Goal: Check status: Check status

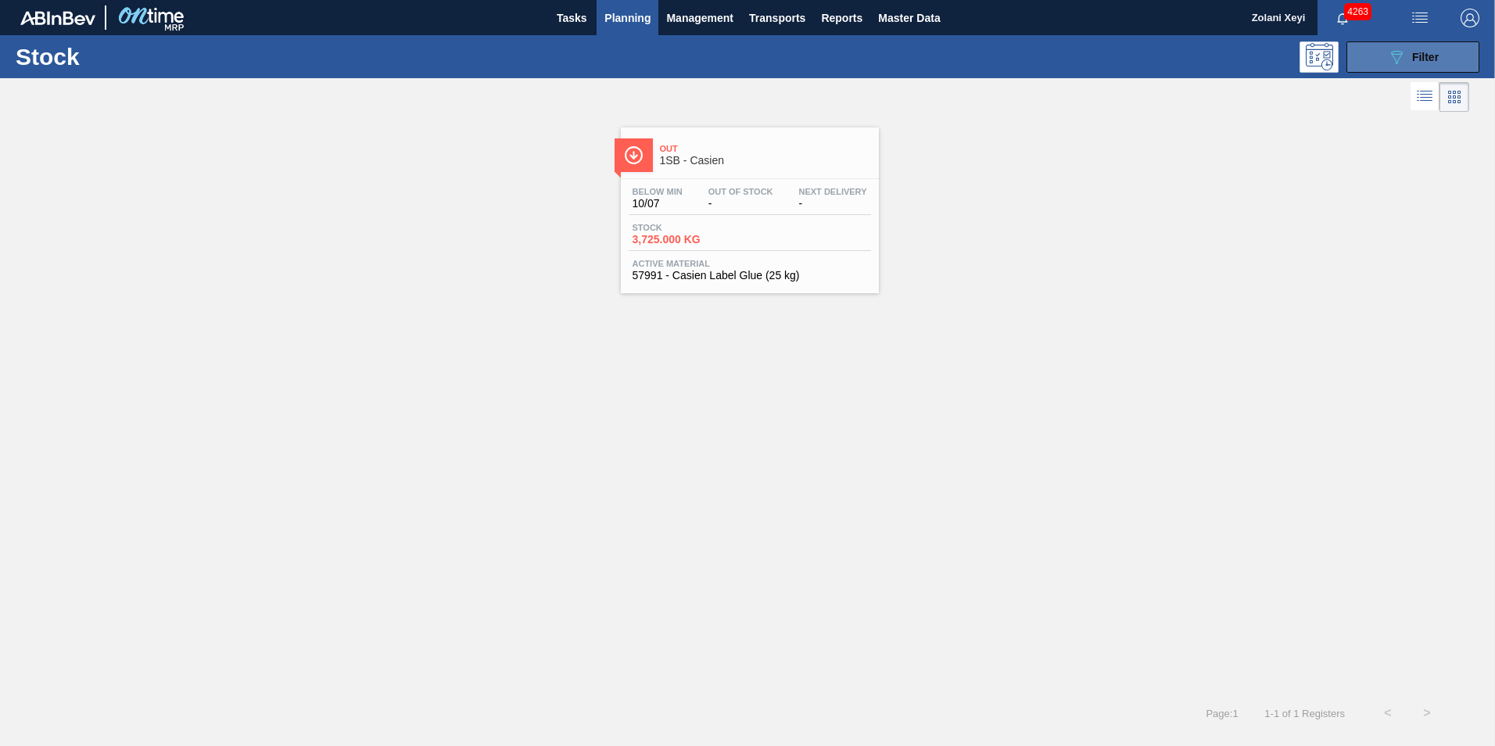
click at [1379, 55] on button "089F7B8B-B2A5-4AFE-B5C0-19BA573D28AC Filter" at bounding box center [1413, 56] width 133 height 31
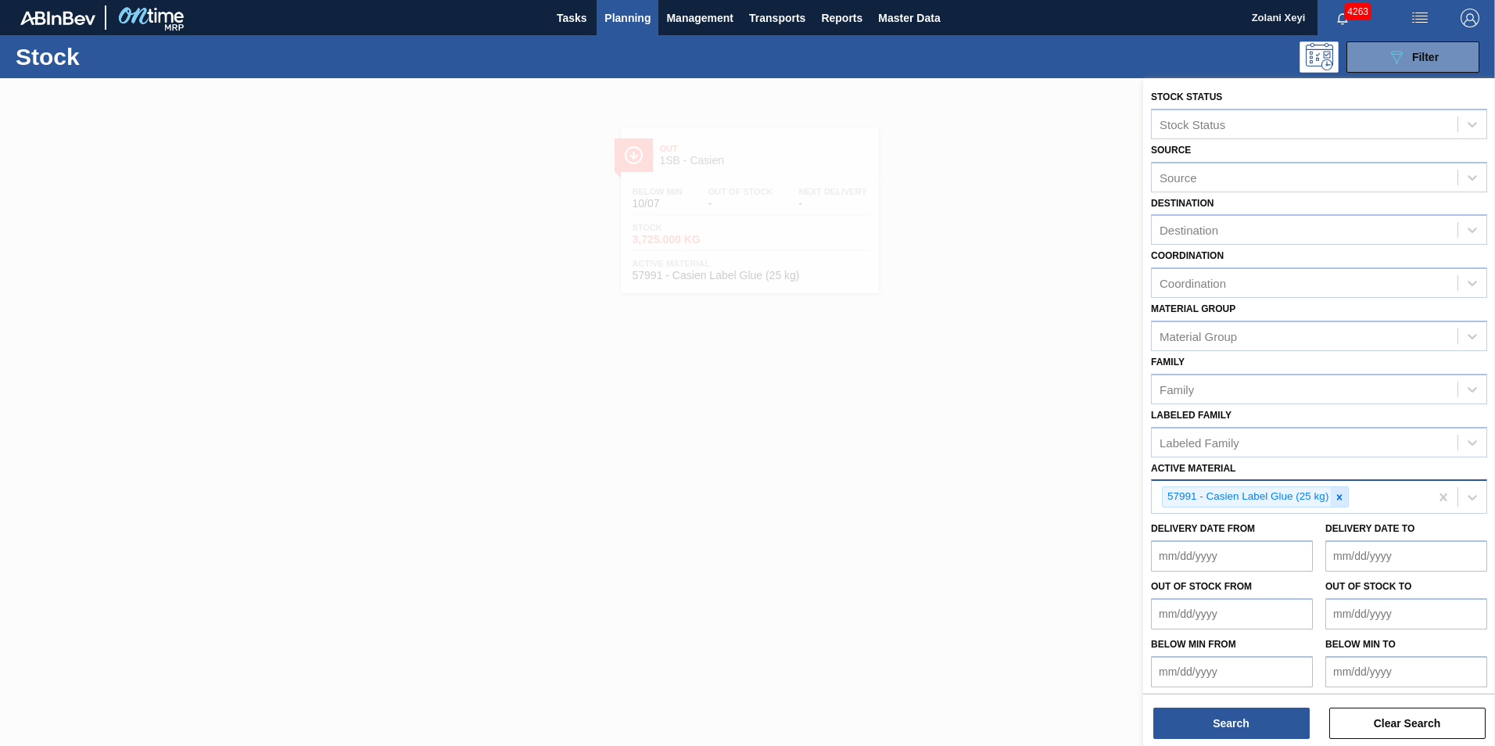
click at [1342, 497] on icon at bounding box center [1339, 497] width 11 height 11
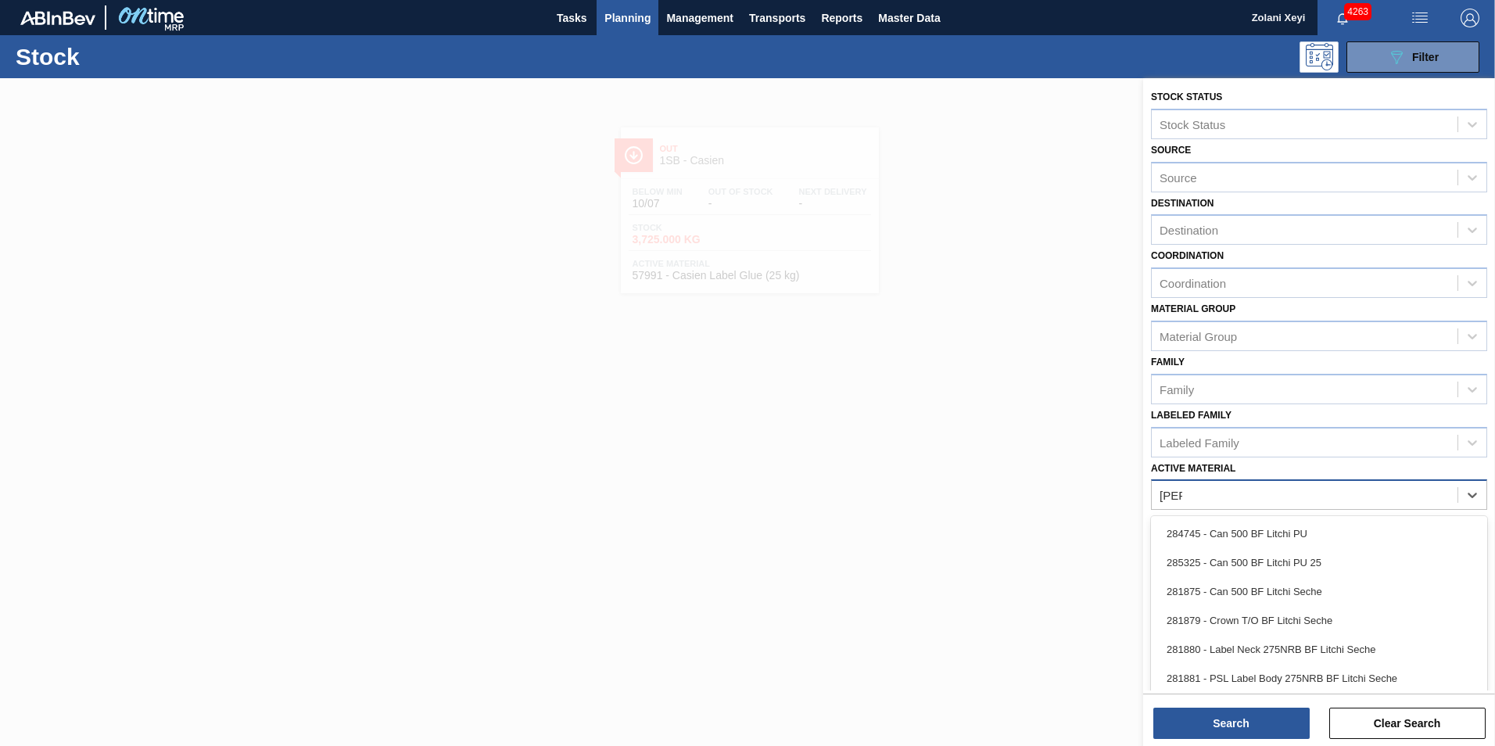
type Material "litchi"
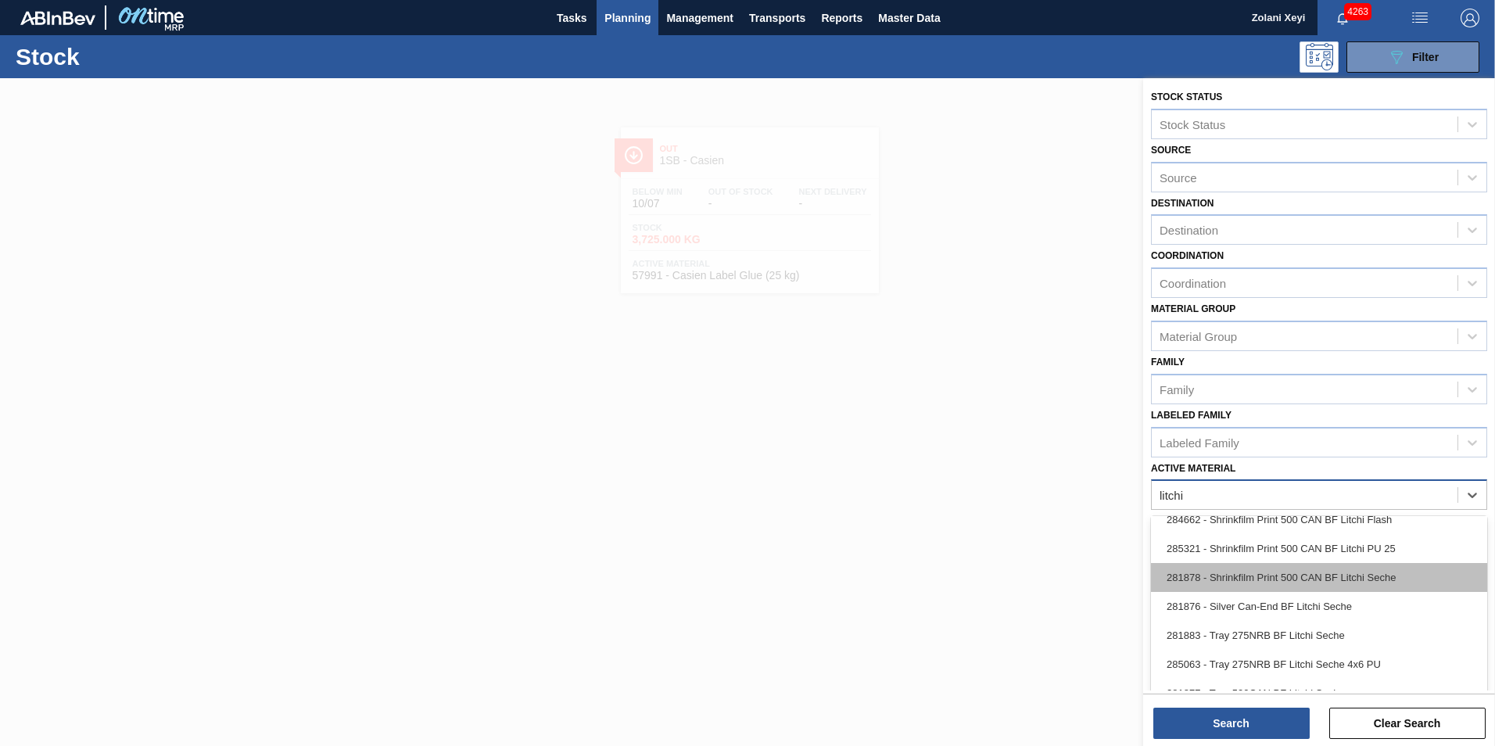
click at [1316, 573] on div "281878 - Shrinkfilm Print 500 CAN BF Litchi Seche" at bounding box center [1319, 577] width 336 height 29
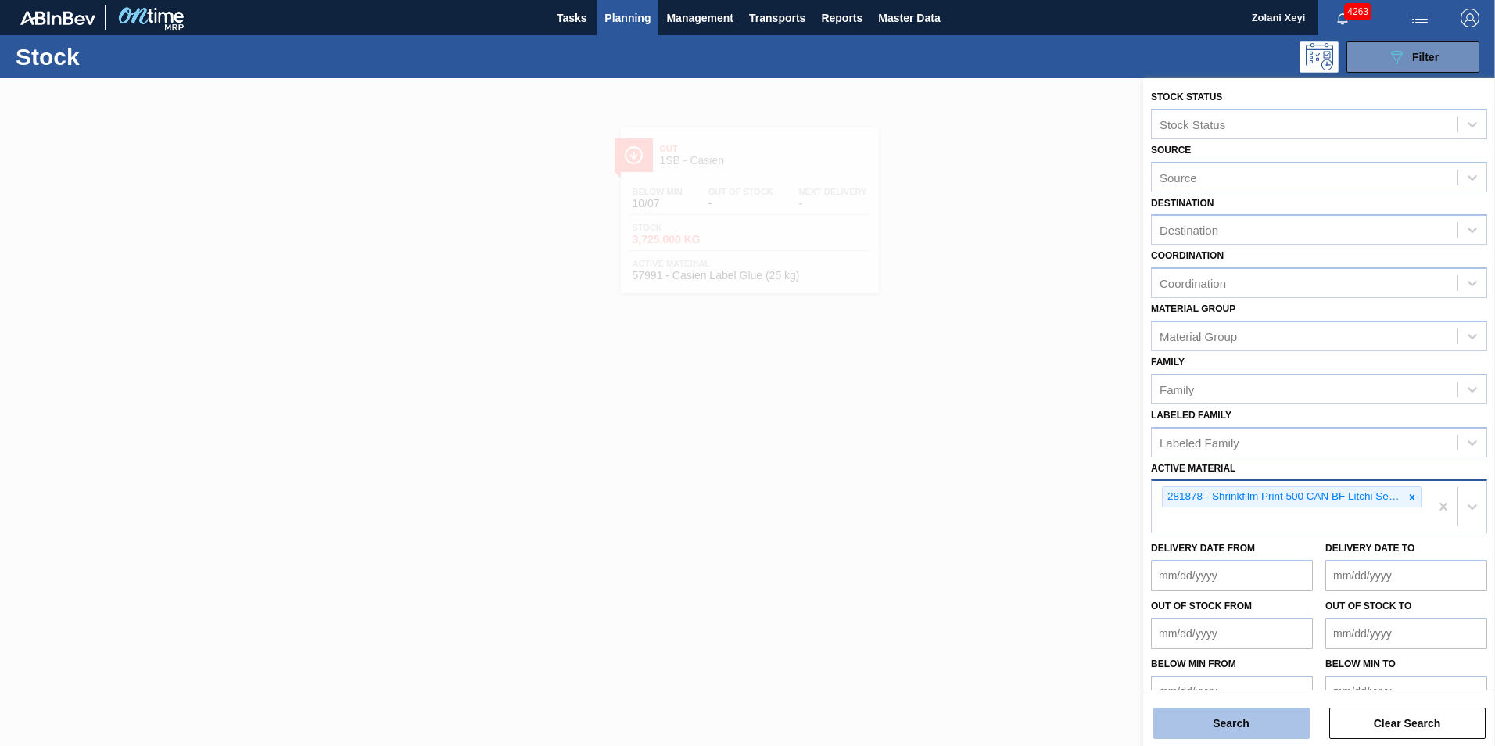
click at [1273, 724] on button "Search" at bounding box center [1232, 723] width 156 height 31
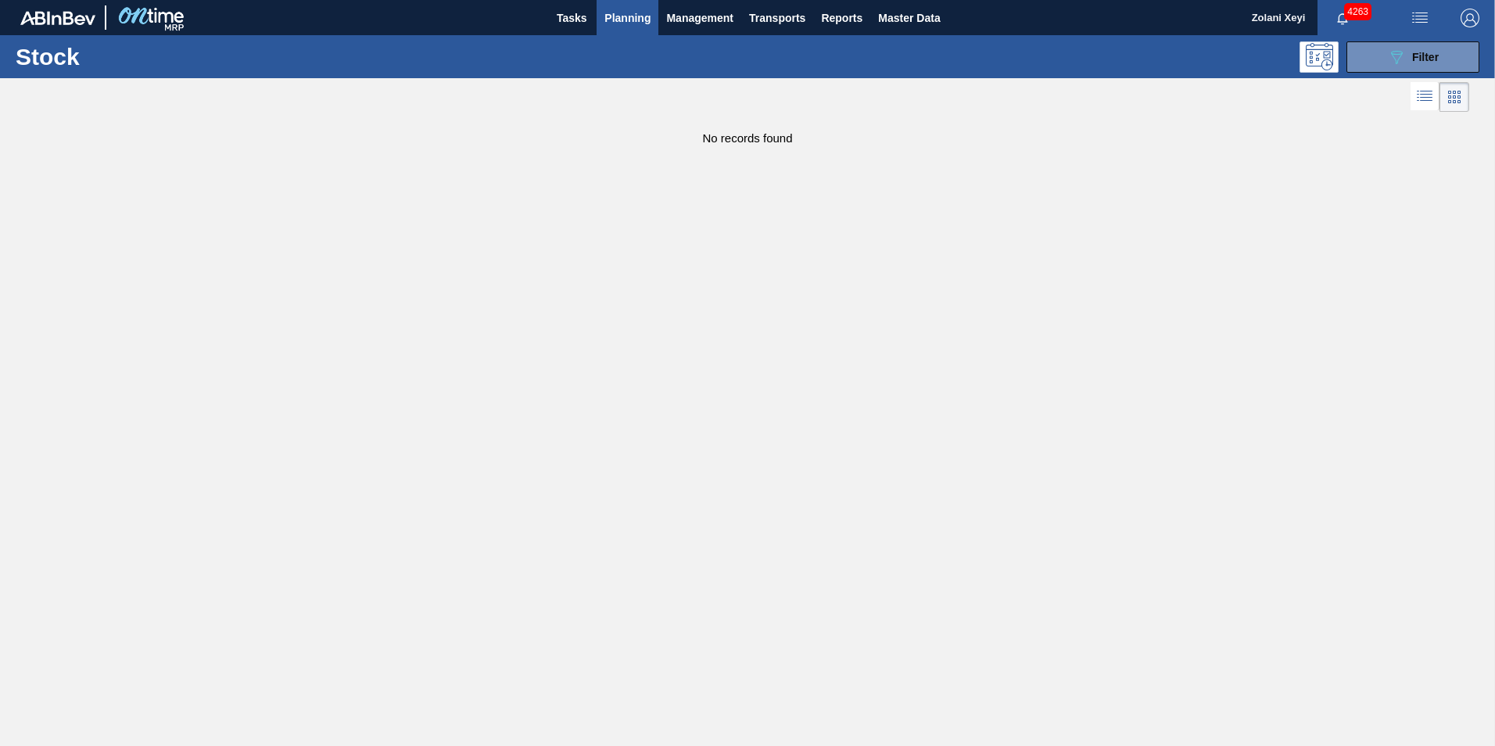
click at [630, 13] on span "Planning" at bounding box center [628, 18] width 46 height 19
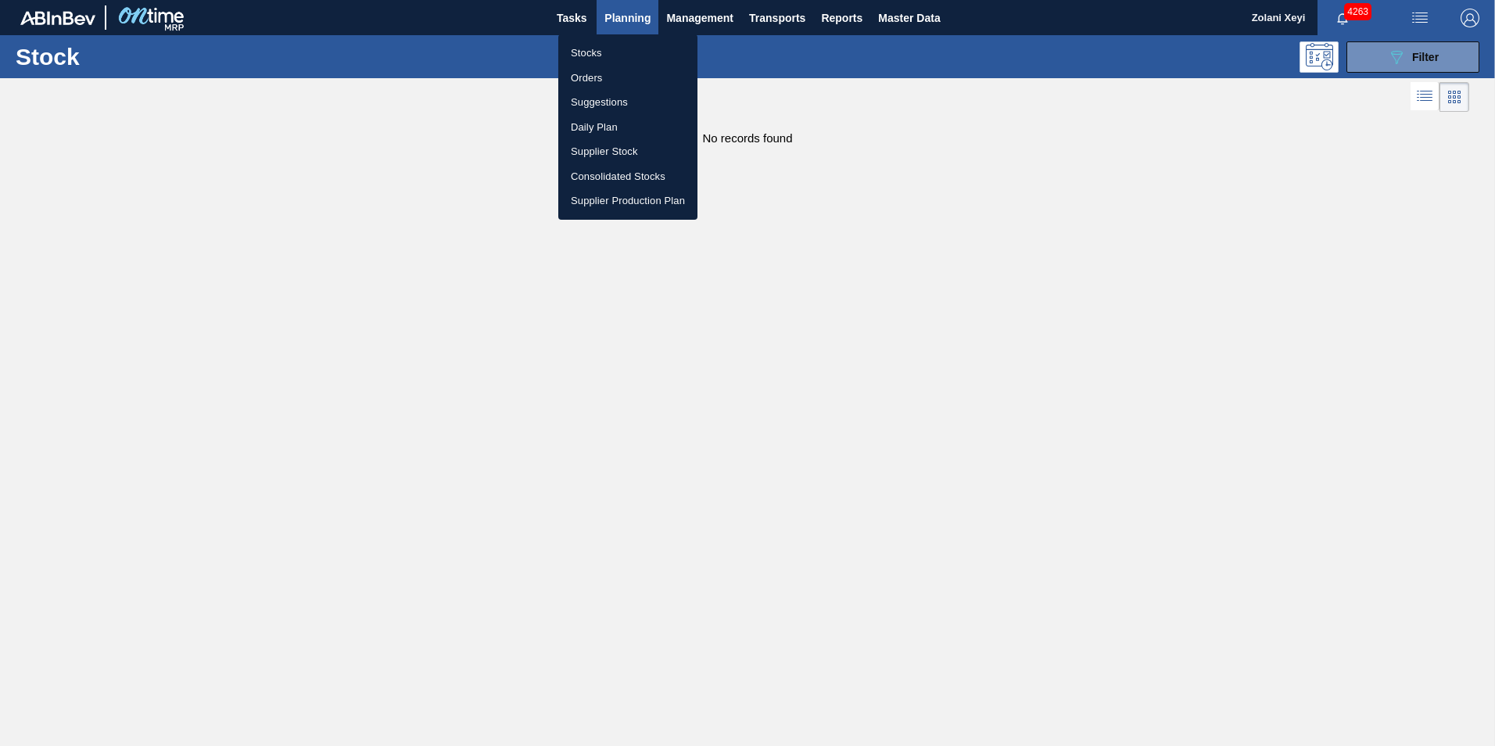
click at [583, 52] on li "Stocks" at bounding box center [627, 53] width 139 height 25
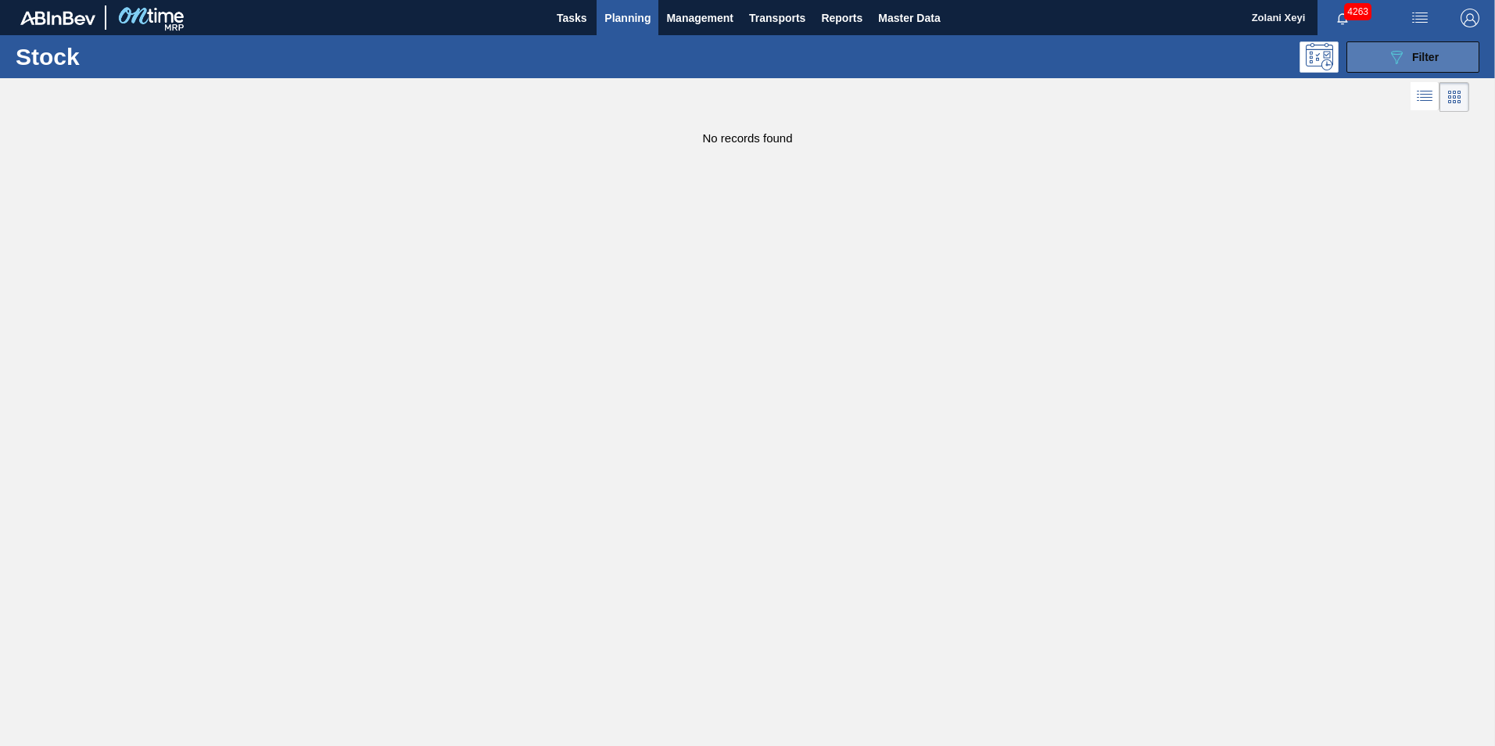
click at [1382, 54] on button "089F7B8B-B2A5-4AFE-B5C0-19BA573D28AC Filter" at bounding box center [1413, 56] width 133 height 31
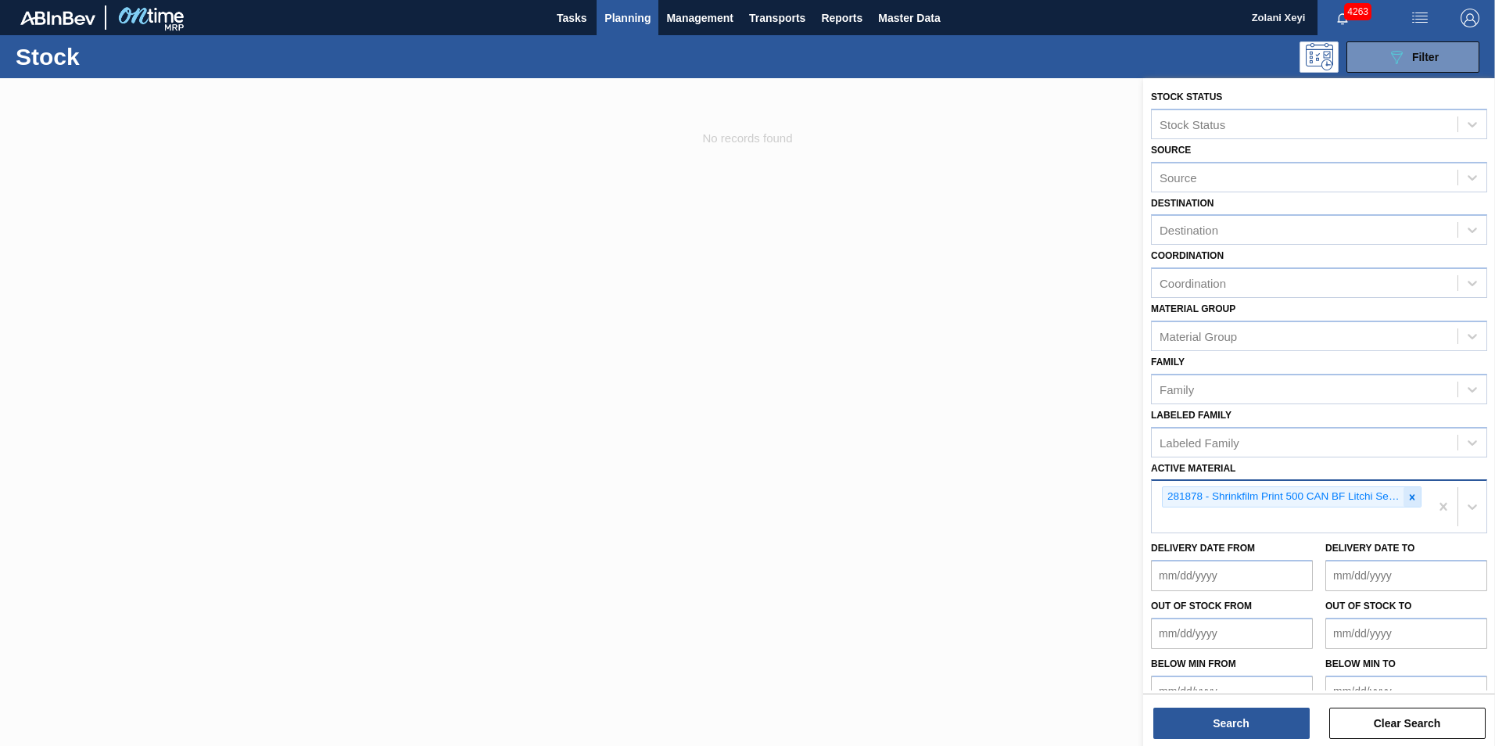
click at [1409, 497] on icon at bounding box center [1412, 497] width 11 height 11
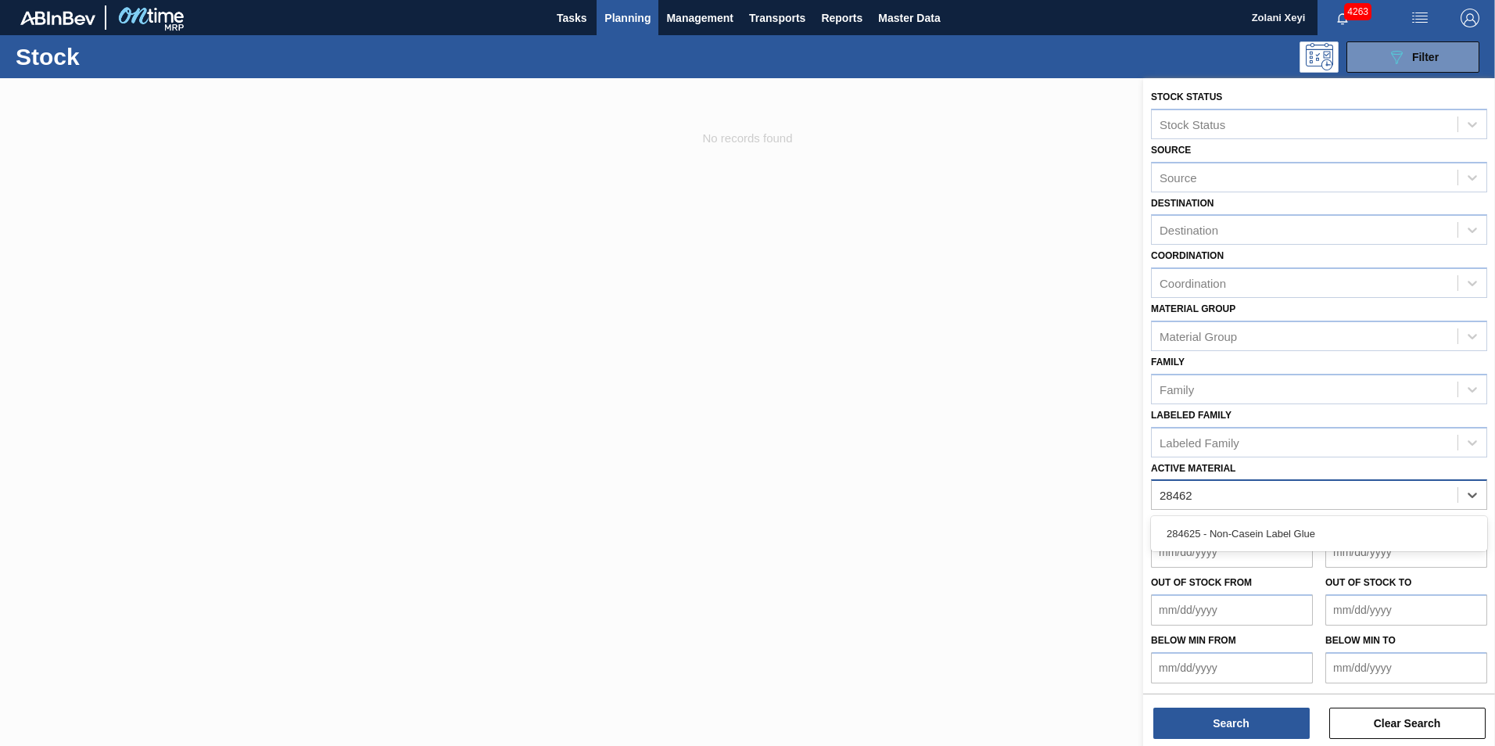
type Material "284625"
click at [1282, 533] on div "284625 - Non-Casein Label Glue" at bounding box center [1319, 533] width 336 height 29
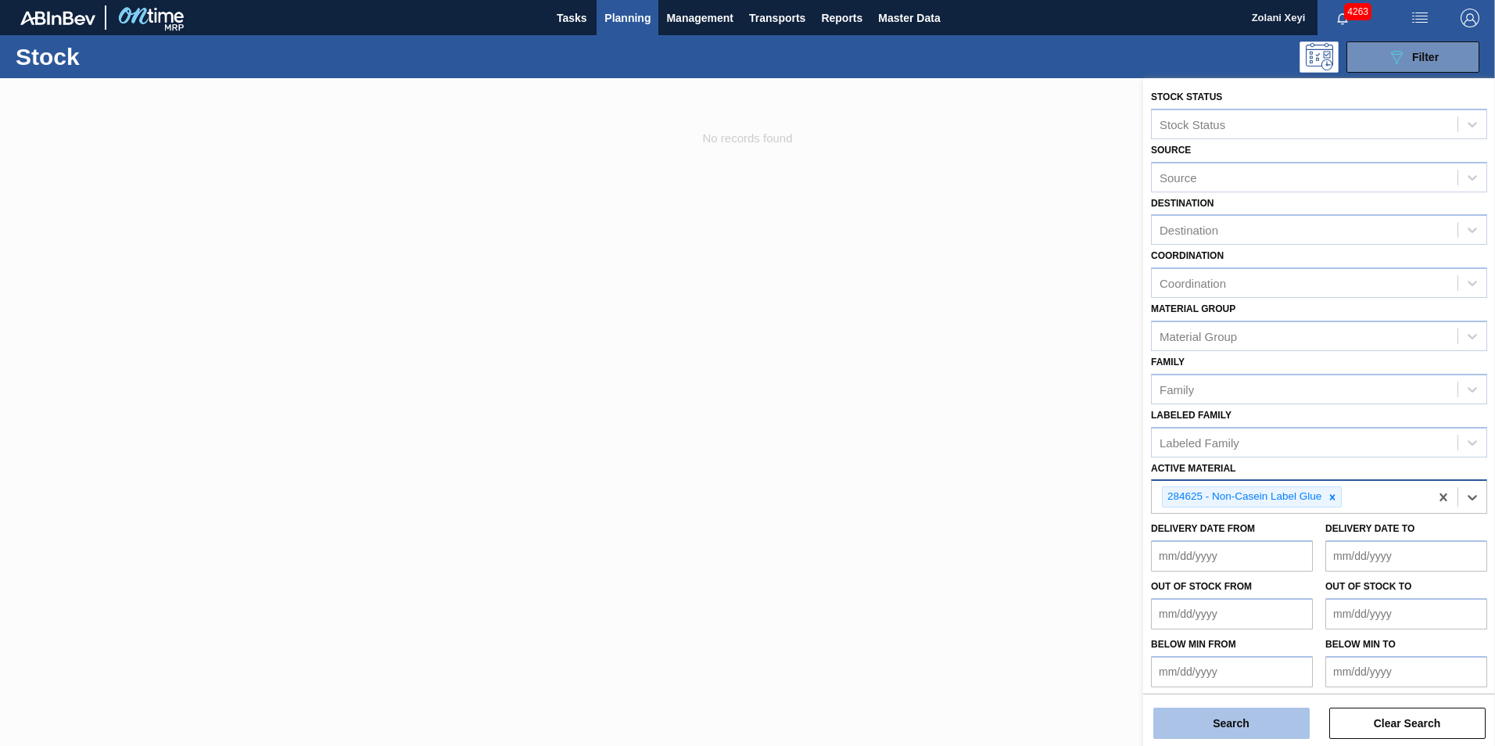
click at [1237, 723] on button "Search" at bounding box center [1232, 723] width 156 height 31
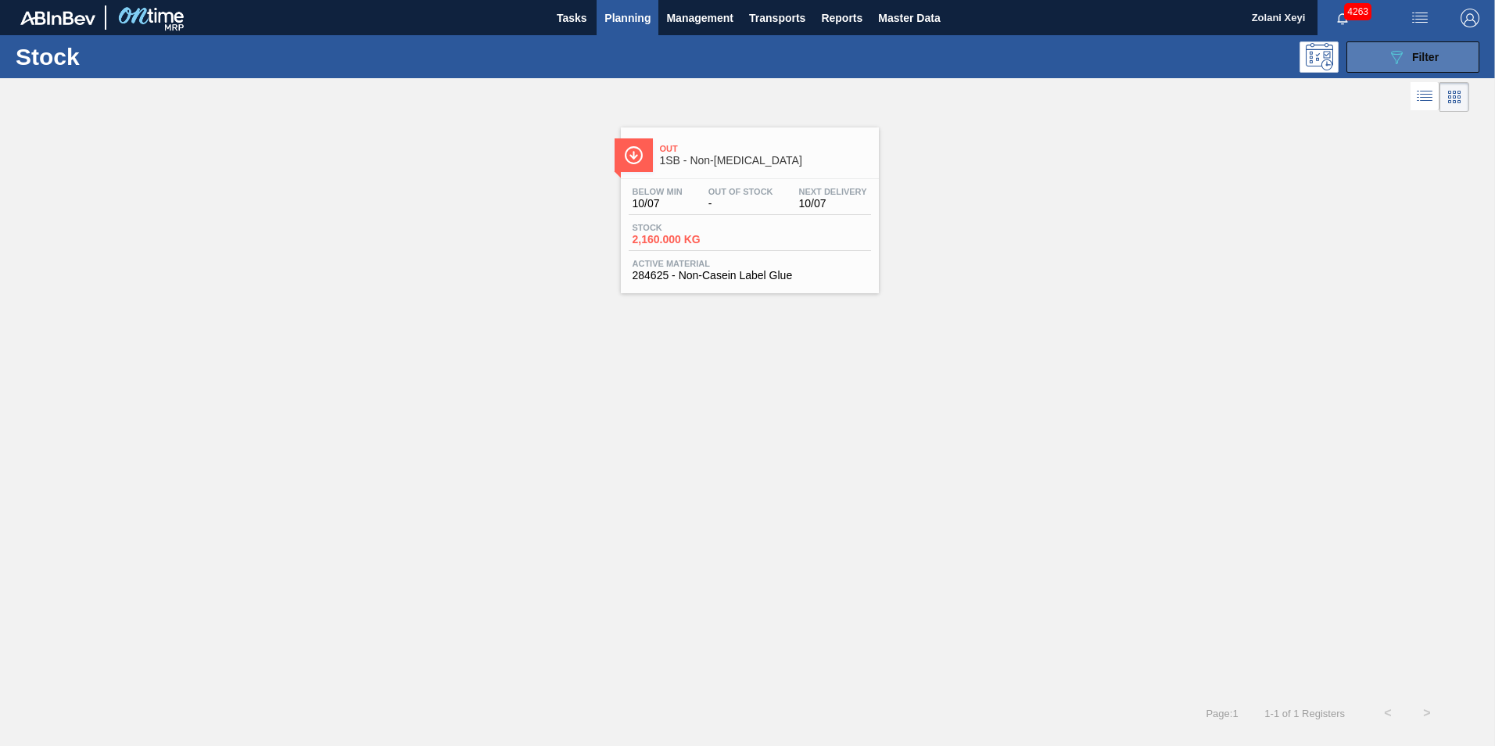
click at [1380, 47] on button "089F7B8B-B2A5-4AFE-B5C0-19BA573D28AC Filter" at bounding box center [1413, 56] width 133 height 31
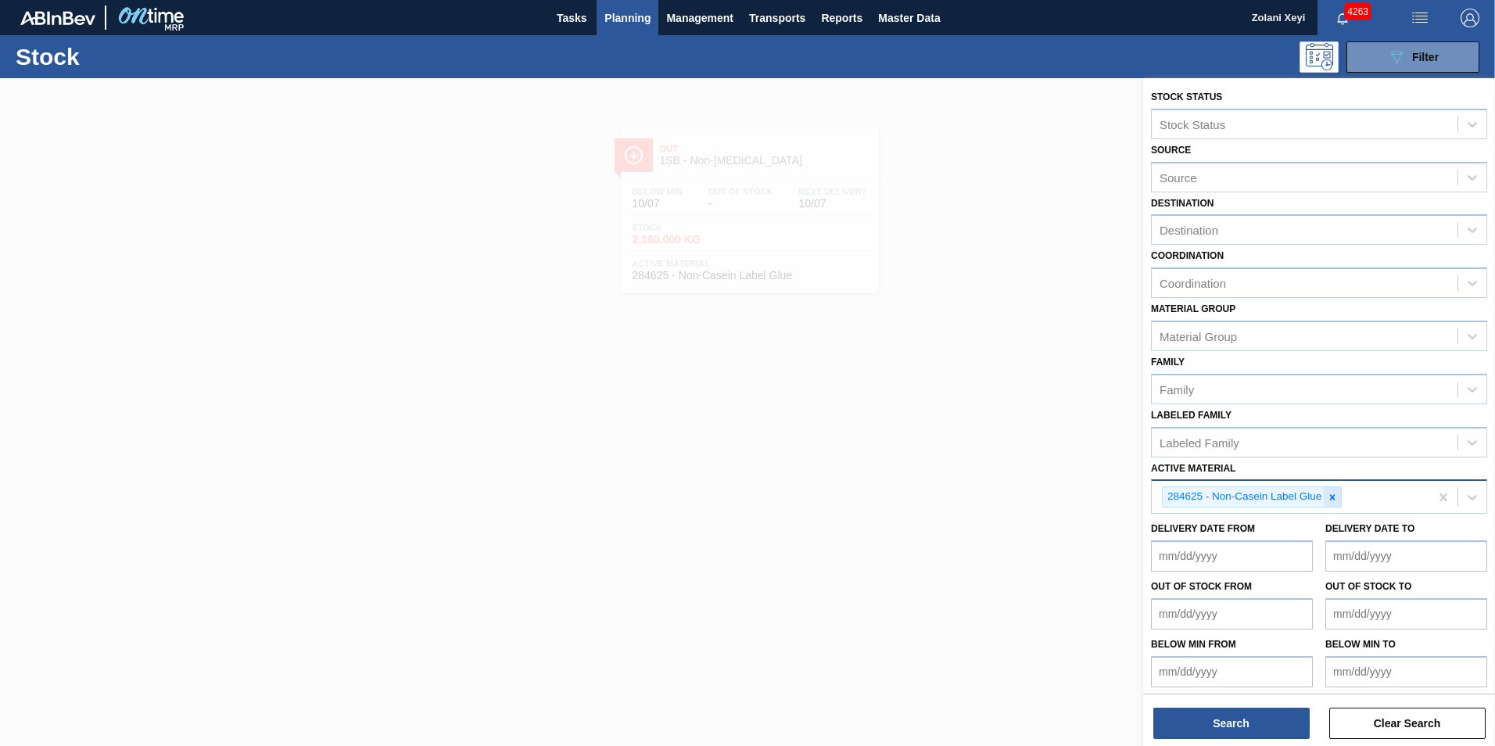
click at [1336, 494] on icon at bounding box center [1332, 497] width 11 height 11
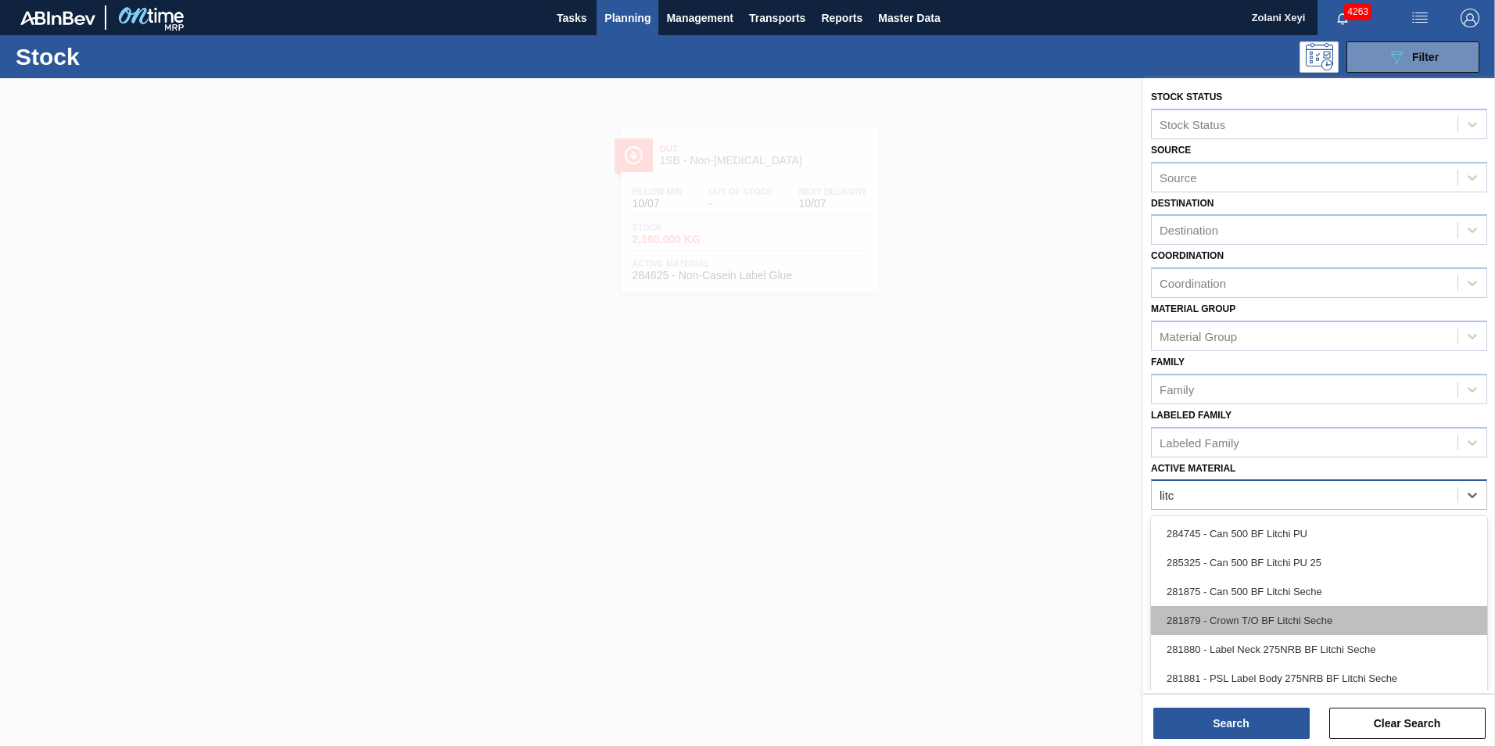
type Material "[PERSON_NAME]"
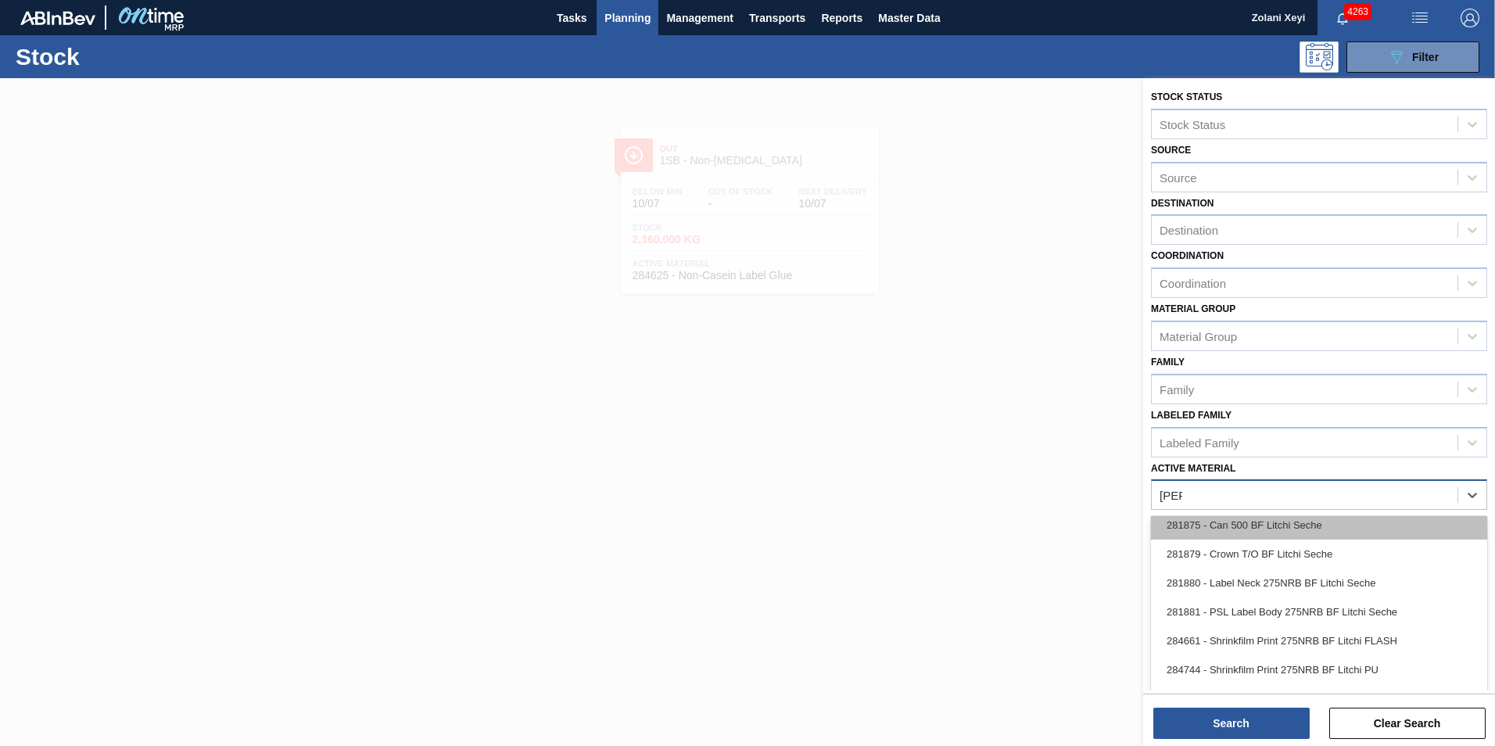
scroll to position [156, 0]
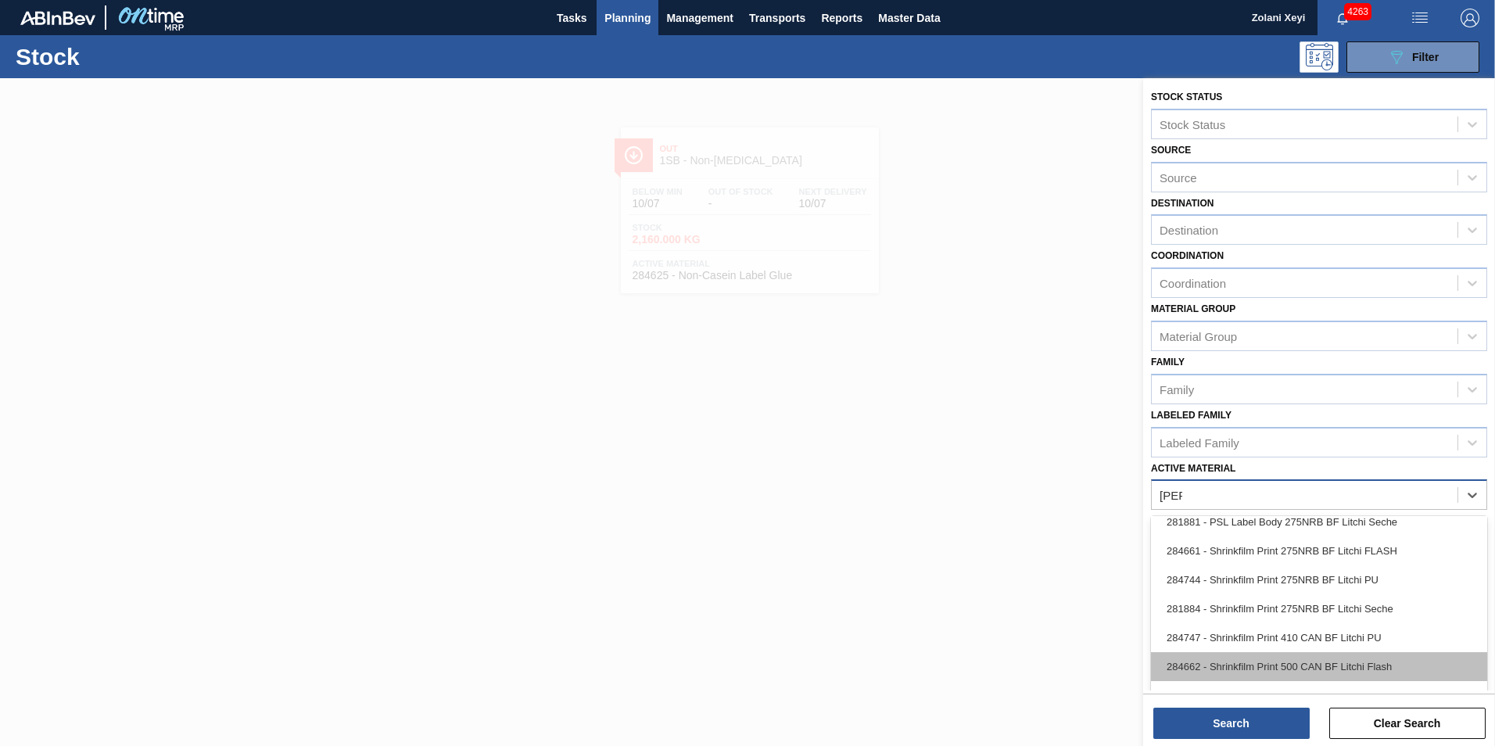
click at [1358, 663] on div "284662 - Shrinkfilm Print 500 CAN BF Litchi Flash" at bounding box center [1319, 666] width 336 height 29
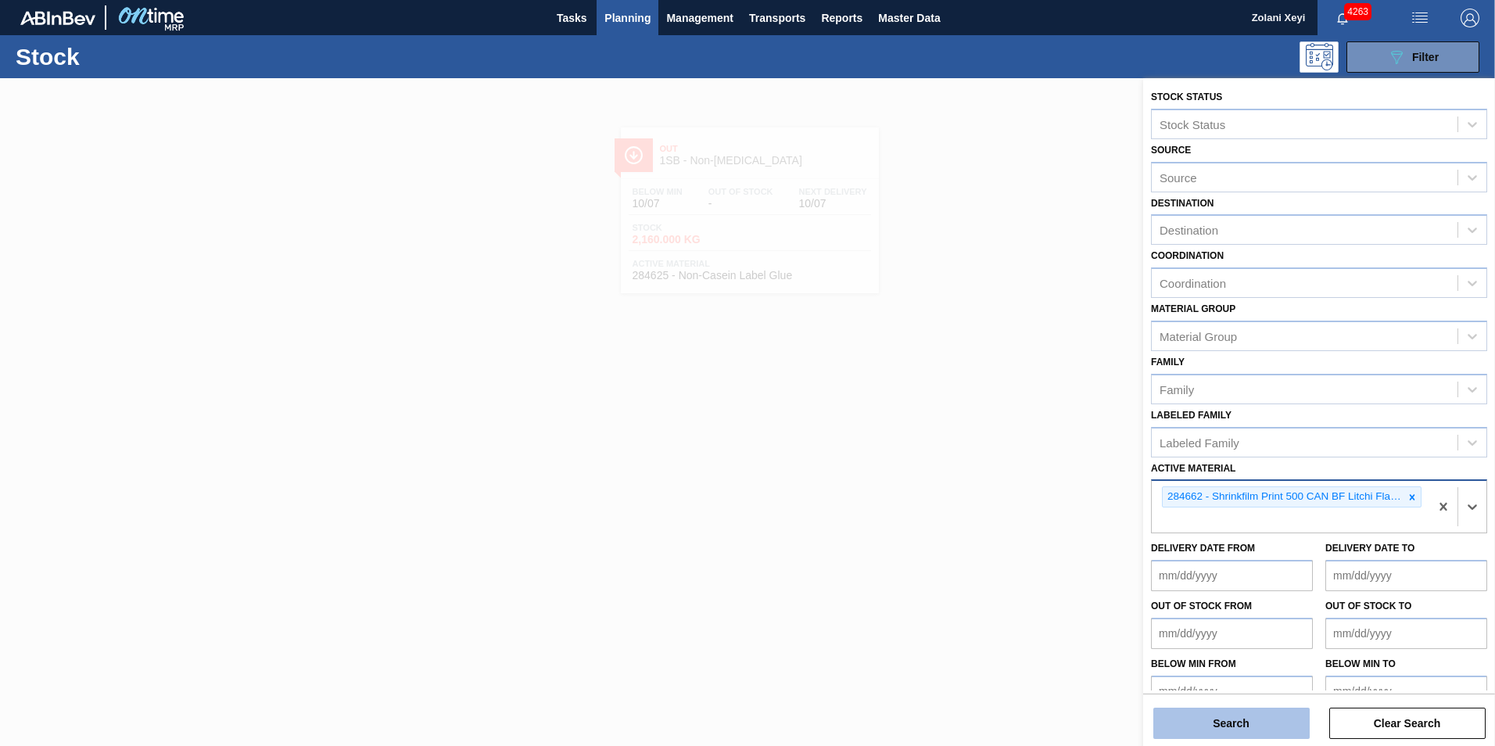
click at [1264, 724] on button "Search" at bounding box center [1232, 723] width 156 height 31
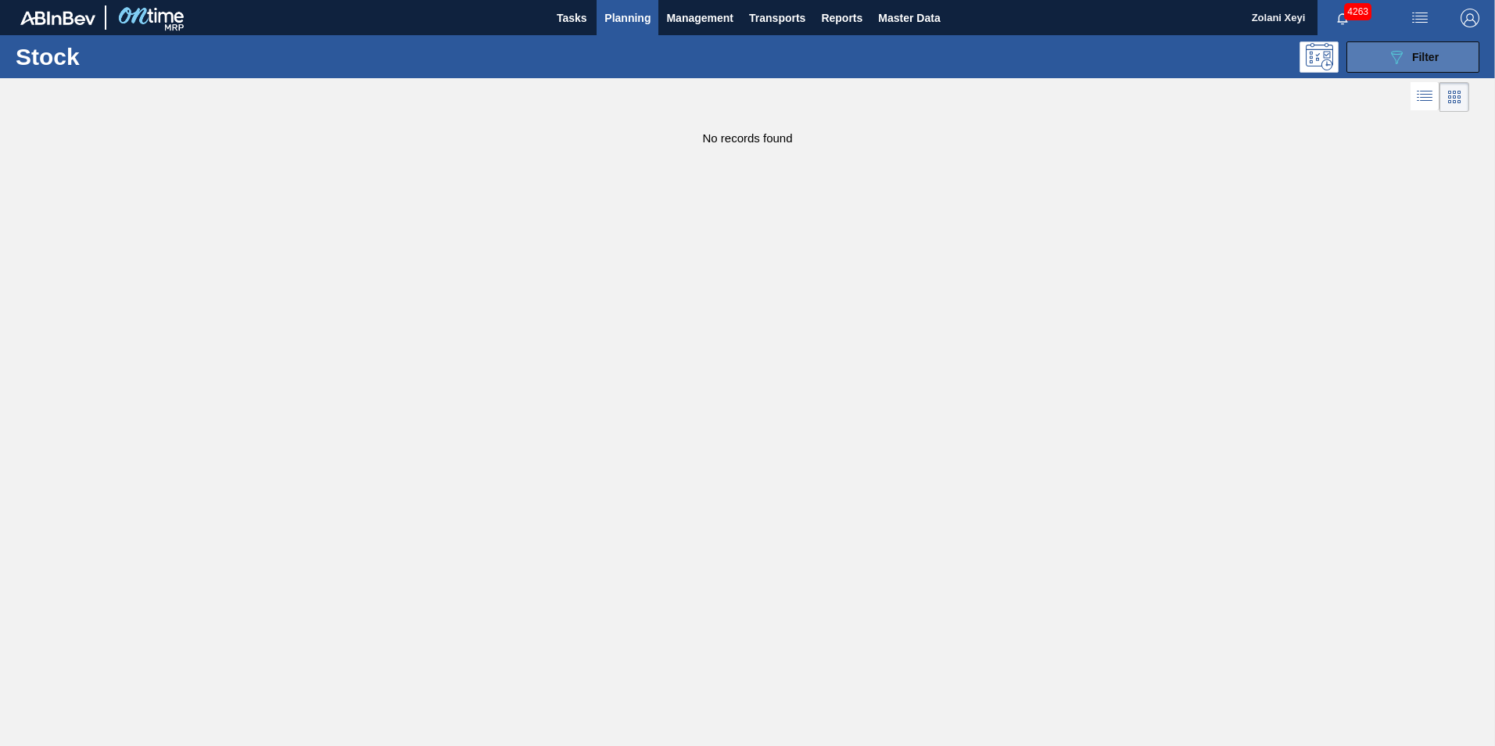
click at [1375, 52] on button "089F7B8B-B2A5-4AFE-B5C0-19BA573D28AC Filter" at bounding box center [1413, 56] width 133 height 31
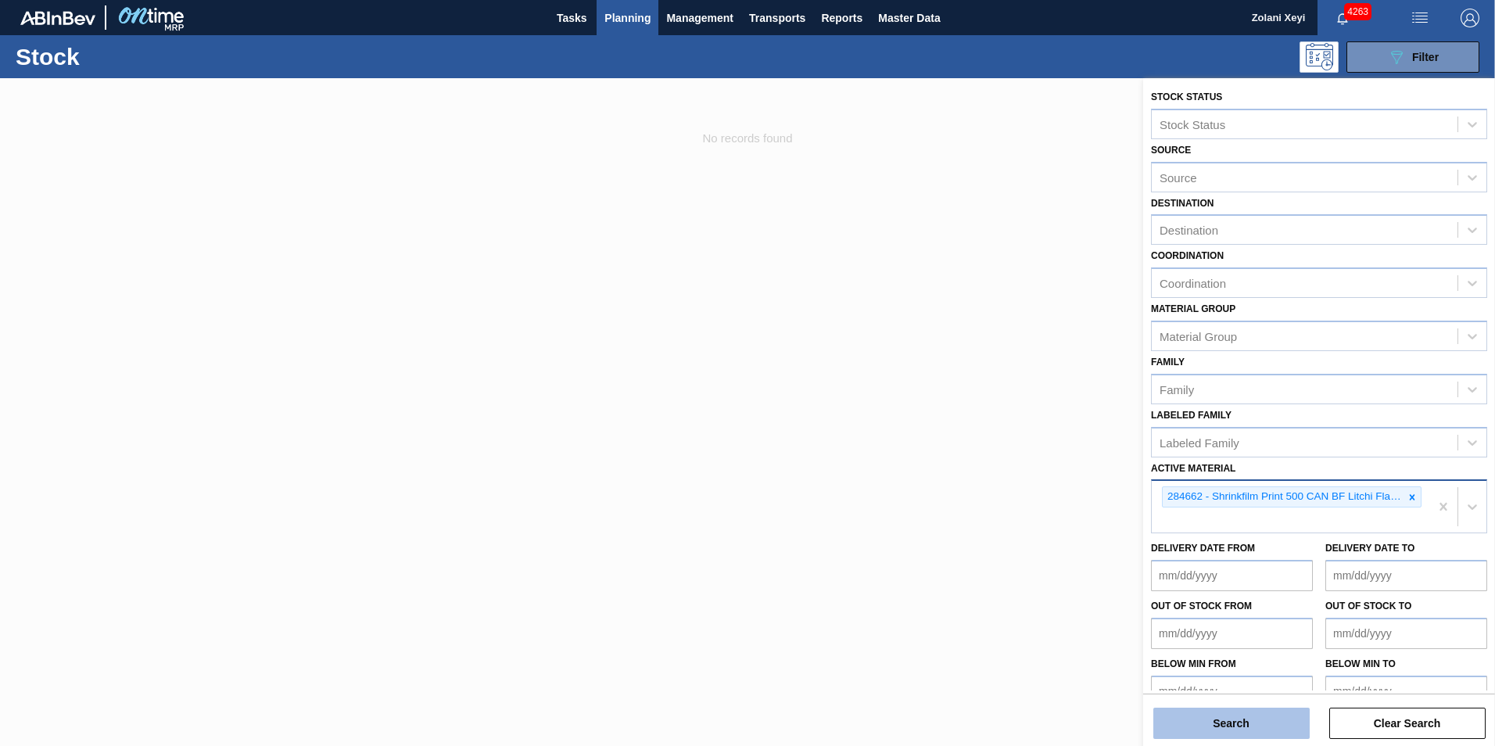
click at [1264, 716] on button "Search" at bounding box center [1232, 723] width 156 height 31
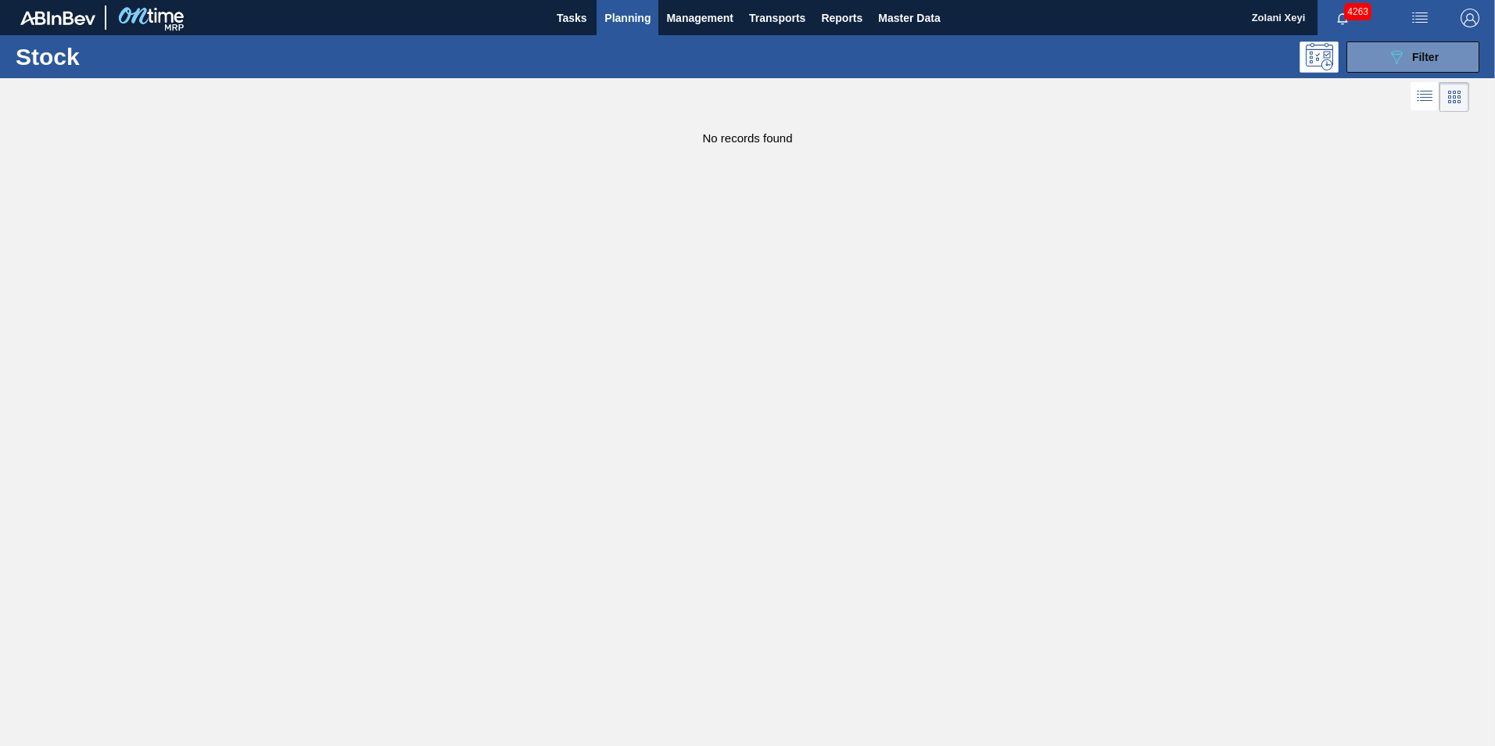
click at [631, 14] on span "Planning" at bounding box center [628, 18] width 46 height 19
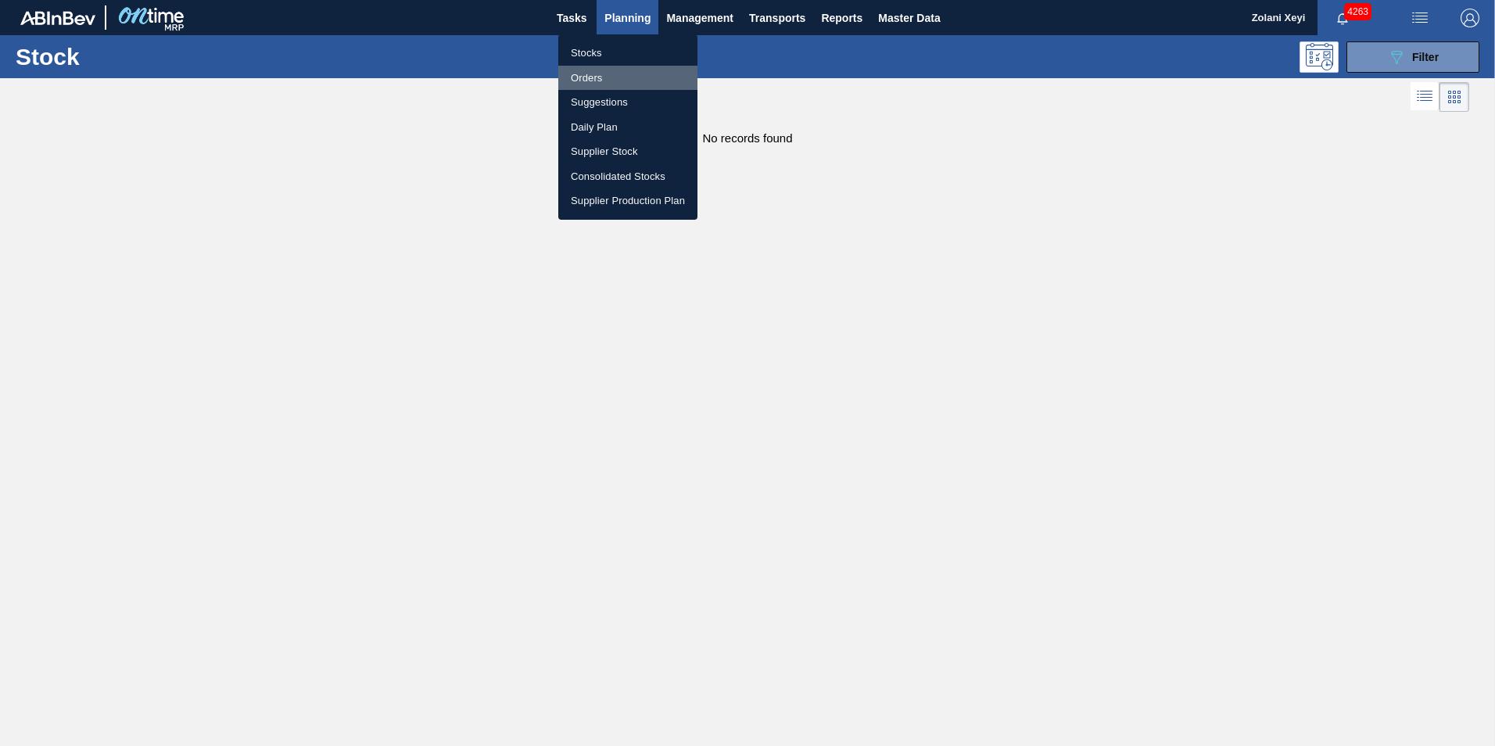
click at [590, 77] on li "Orders" at bounding box center [627, 78] width 139 height 25
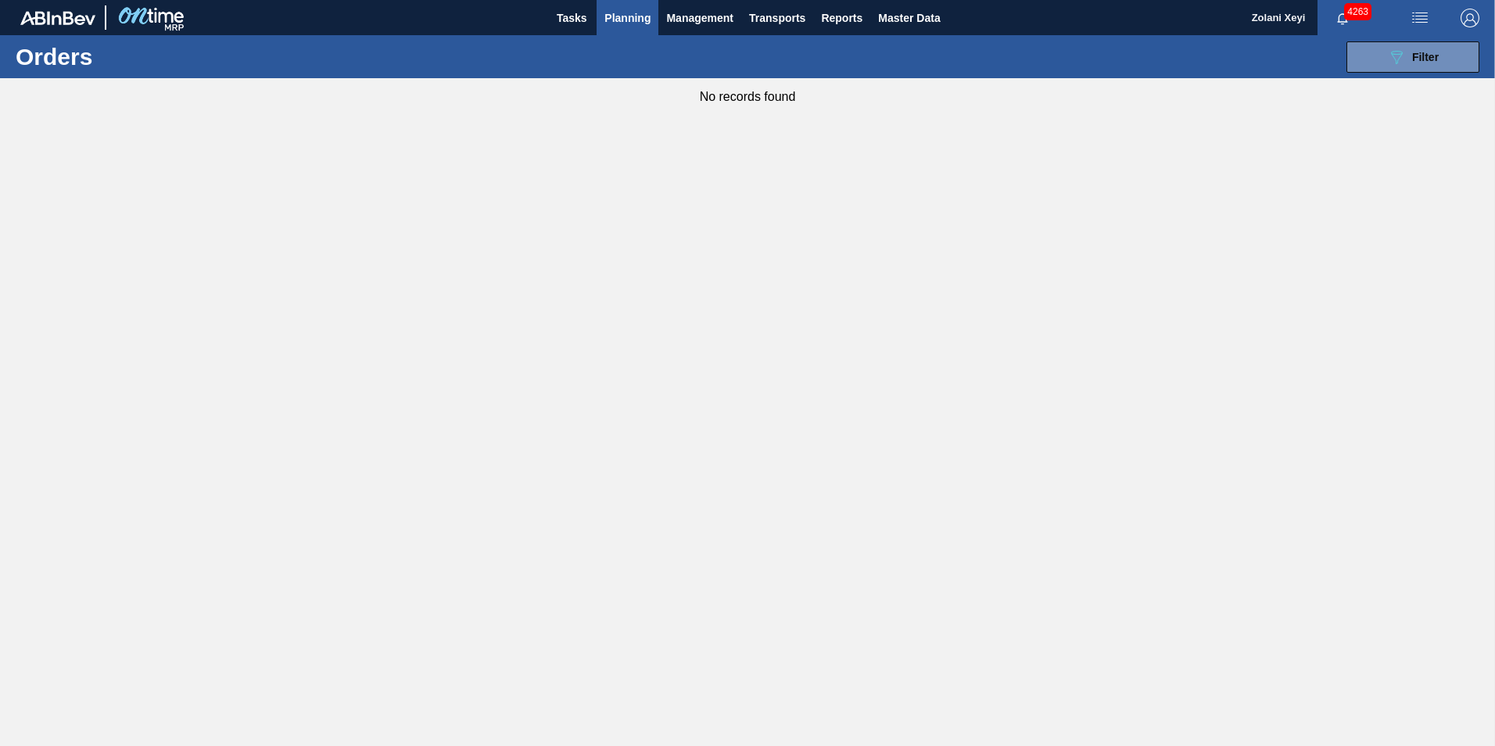
click at [627, 13] on span "Planning" at bounding box center [628, 18] width 46 height 19
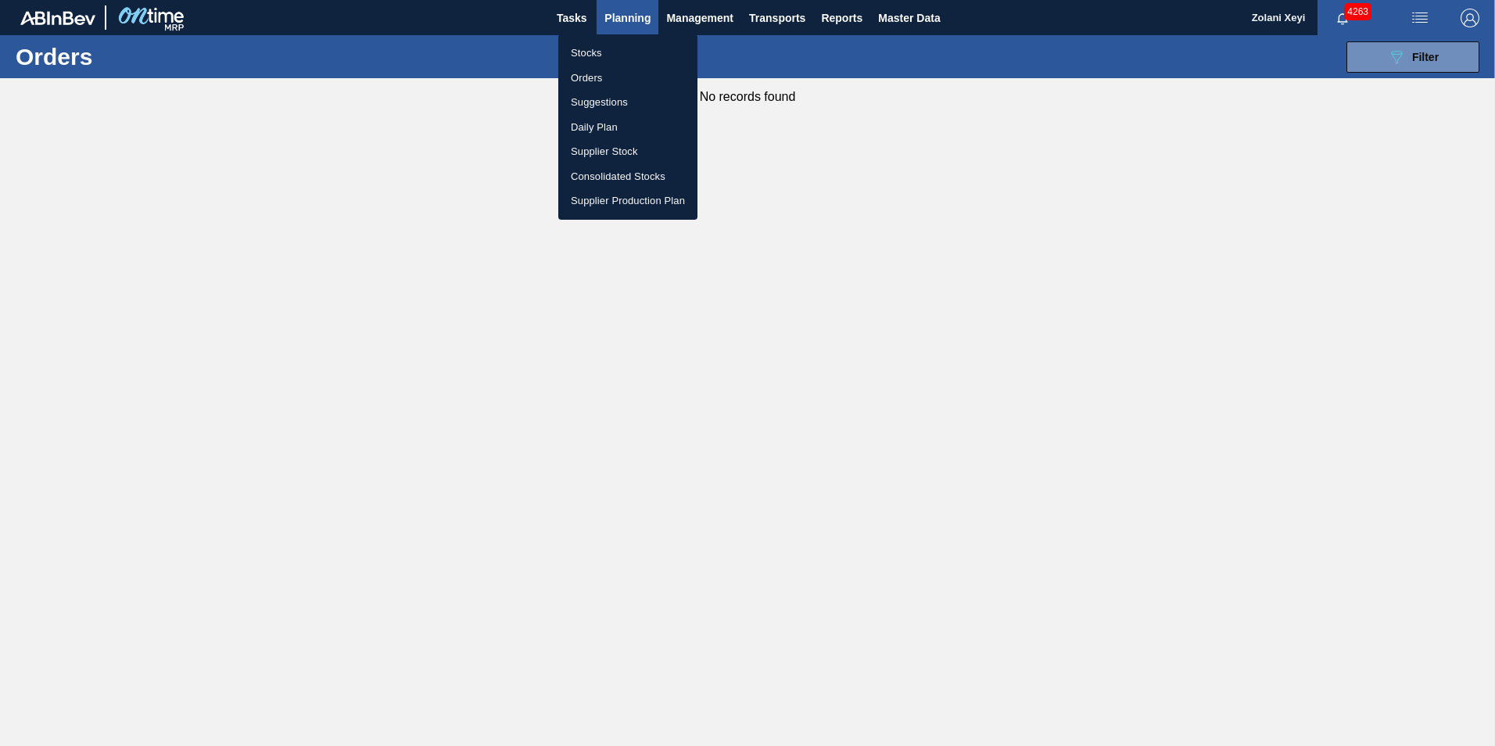
click at [587, 51] on li "Stocks" at bounding box center [627, 53] width 139 height 25
